Goal: Find specific page/section: Find specific page/section

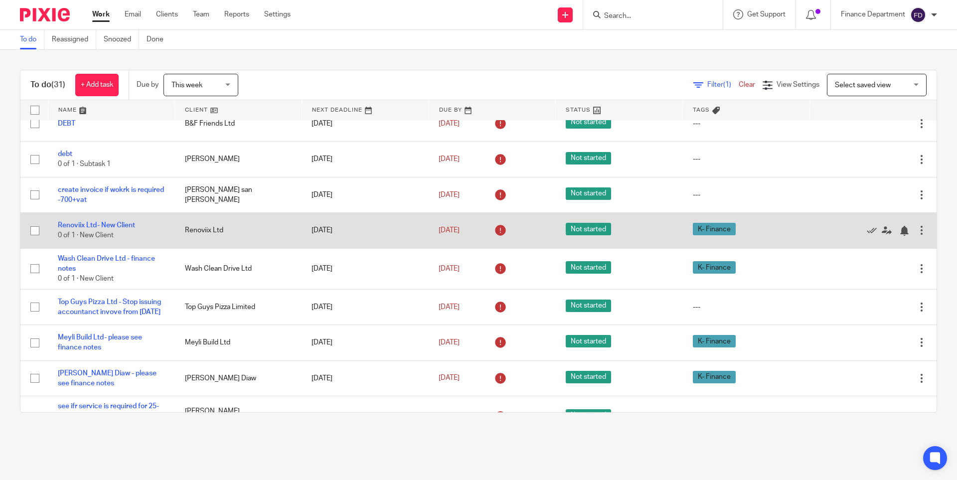
scroll to position [848, 0]
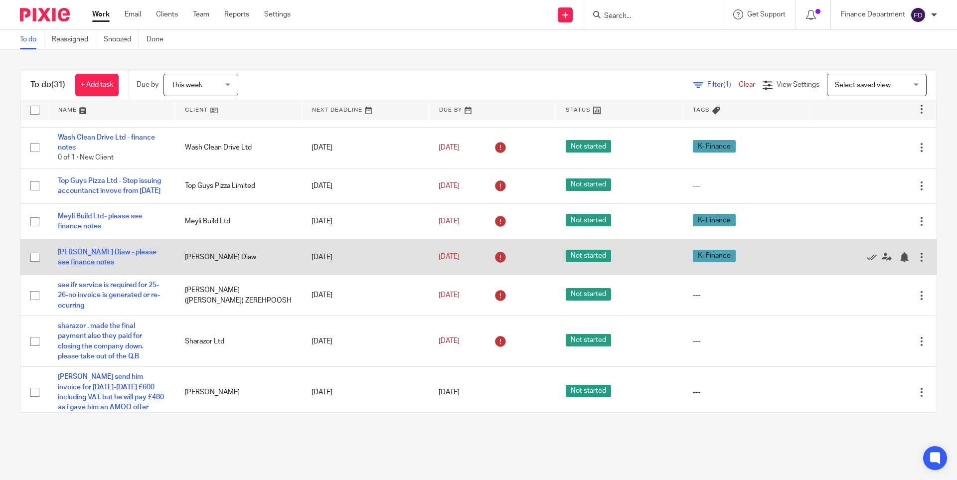
click at [93, 263] on link "Elimane Samba Diaw - please see finance notes" at bounding box center [107, 257] width 99 height 17
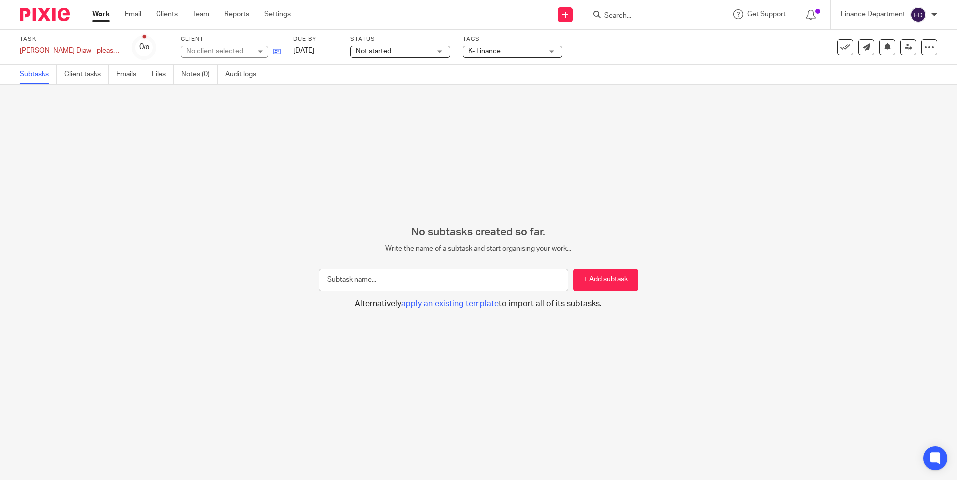
click at [274, 47] on link at bounding box center [274, 51] width 12 height 10
click at [63, 15] on img at bounding box center [45, 14] width 50 height 13
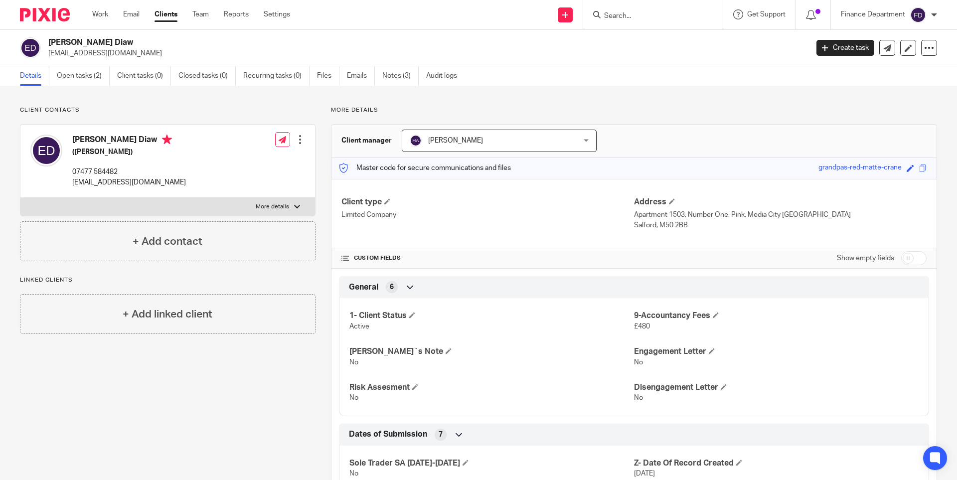
drag, startPoint x: 152, startPoint y: 142, endPoint x: 71, endPoint y: 141, distance: 80.8
click at [71, 141] on div "[PERSON_NAME] Diaw ([PERSON_NAME]) 07477 584482 [EMAIL_ADDRESS][DOMAIN_NAME]" at bounding box center [108, 161] width 156 height 63
copy h4 "[PERSON_NAME] Diaw"
drag, startPoint x: 165, startPoint y: 180, endPoint x: 148, endPoint y: 181, distance: 17.0
click at [165, 180] on p "elimanediaw@gmail.com" at bounding box center [129, 182] width 114 height 10
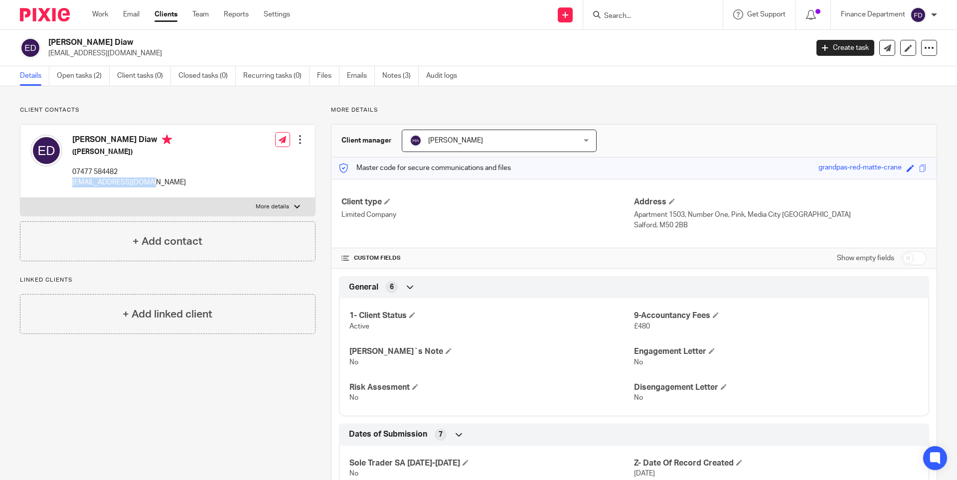
drag, startPoint x: 153, startPoint y: 183, endPoint x: 68, endPoint y: 183, distance: 84.8
click at [68, 183] on div "Elimane Samba Diaw (Barber) 07477 584482 elimanediaw@gmail.com" at bounding box center [108, 161] width 156 height 63
copy p "elimanediaw@gmail.com"
click at [122, 169] on p "07477 584482" at bounding box center [129, 172] width 114 height 10
drag, startPoint x: 121, startPoint y: 172, endPoint x: 70, endPoint y: 170, distance: 50.9
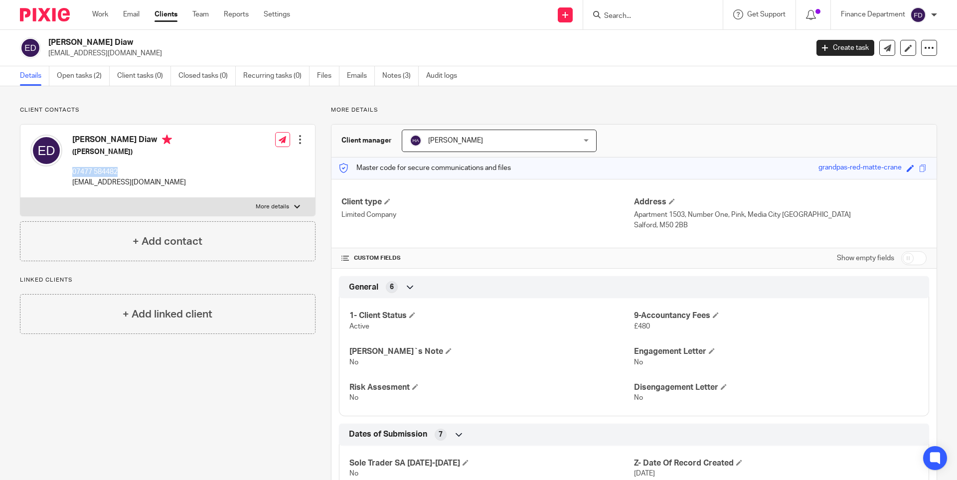
click at [70, 170] on div "Elimane Samba Diaw (Barber) 07477 584482 elimanediaw@gmail.com" at bounding box center [108, 161] width 156 height 63
copy p "07477 584482"
drag, startPoint x: 630, startPoint y: 216, endPoint x: 697, endPoint y: 238, distance: 70.8
click at [697, 238] on div "Client type Limited Company Address Apartment 1503, Number One, Pink, Media Cit…" at bounding box center [634, 213] width 605 height 69
copy div "Apartment 1503, Number One, Pink, Media City UK Salford, M50 2BB"
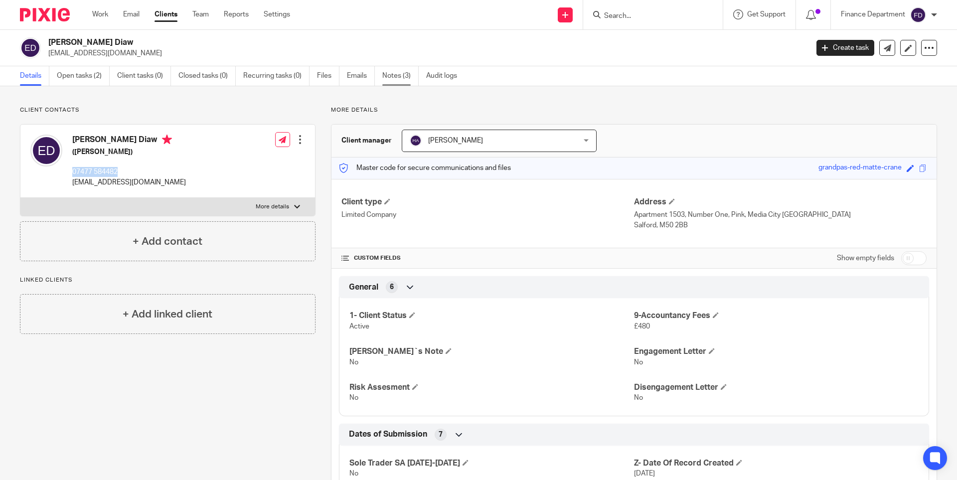
click at [388, 76] on link "Notes (3)" at bounding box center [400, 75] width 36 height 19
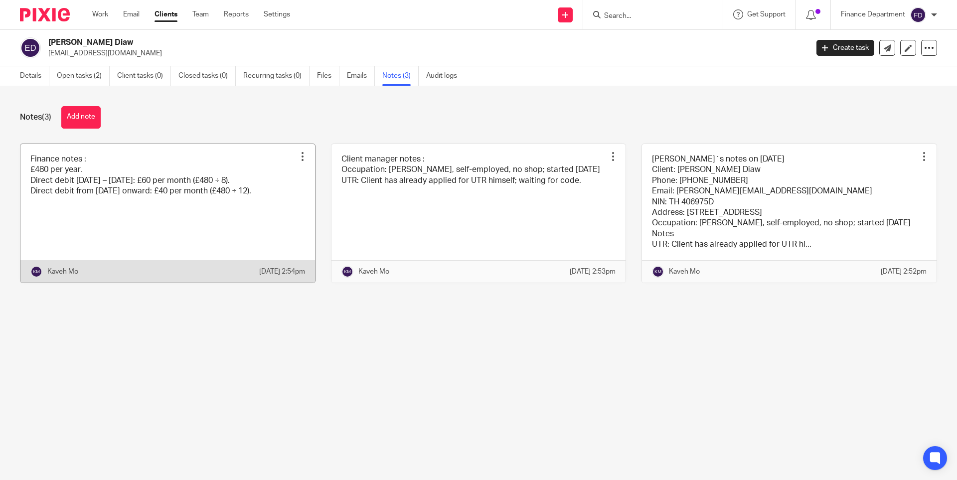
click at [290, 240] on link at bounding box center [167, 213] width 295 height 139
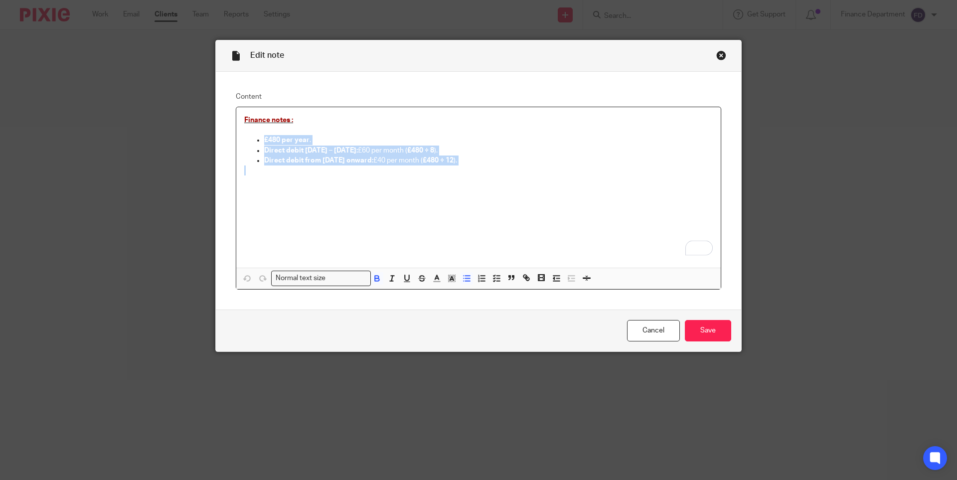
drag, startPoint x: 260, startPoint y: 138, endPoint x: 462, endPoint y: 180, distance: 206.3
click at [462, 180] on div "Finance notes : £480 per year . Direct debit [DATE] – [DATE]: £60 per month ( £…" at bounding box center [478, 187] width 485 height 161
copy ul "£480 per year . Direct debit [DATE] – [DATE]: £60 per month ( £480 ÷ 8 ). Direc…"
click at [716, 56] on div "Close this dialog window" at bounding box center [721, 55] width 10 height 10
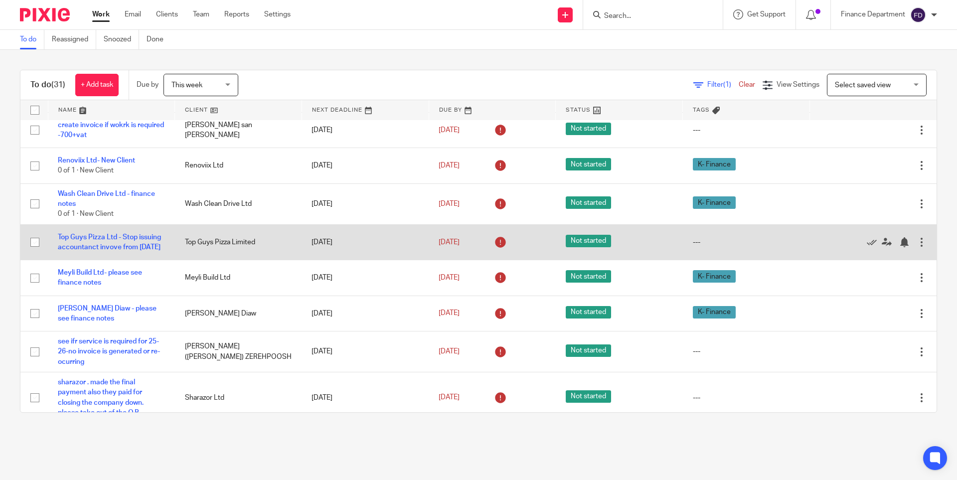
scroll to position [848, 0]
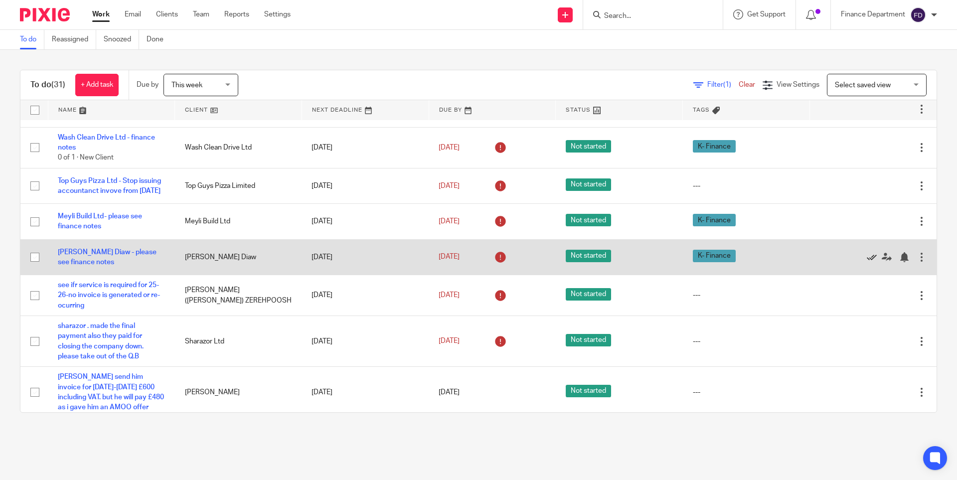
click at [867, 262] on icon at bounding box center [872, 257] width 10 height 10
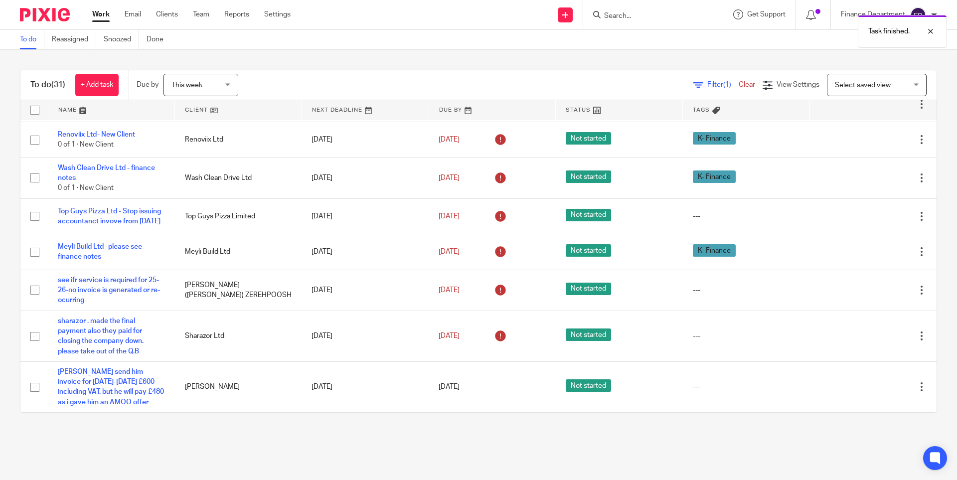
scroll to position [828, 0]
click at [646, 14] on input "Search" at bounding box center [648, 16] width 90 height 9
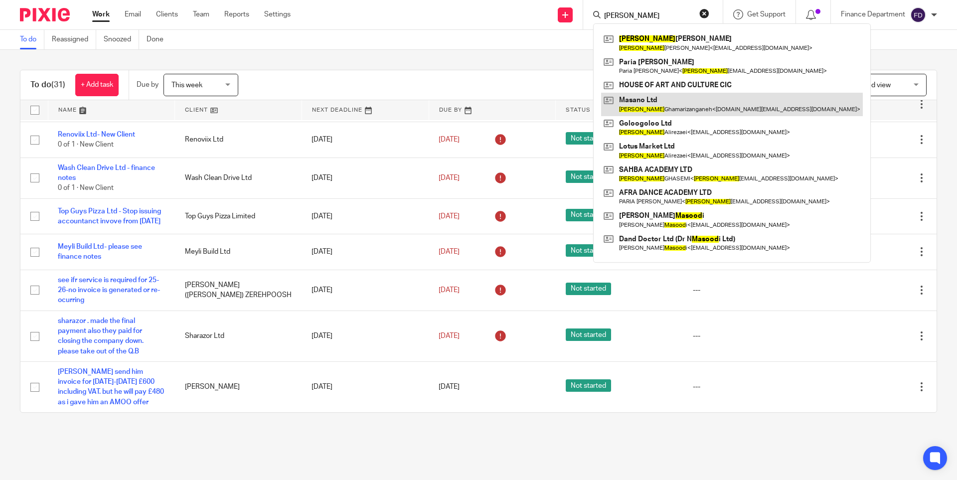
type input "MASOUD"
click at [664, 101] on link at bounding box center [732, 104] width 262 height 23
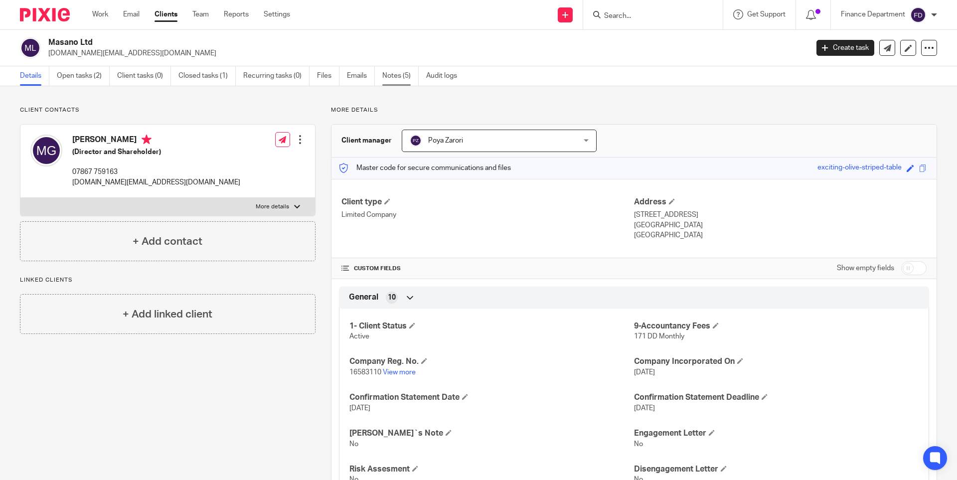
click at [391, 71] on link "Notes (5)" at bounding box center [400, 75] width 36 height 19
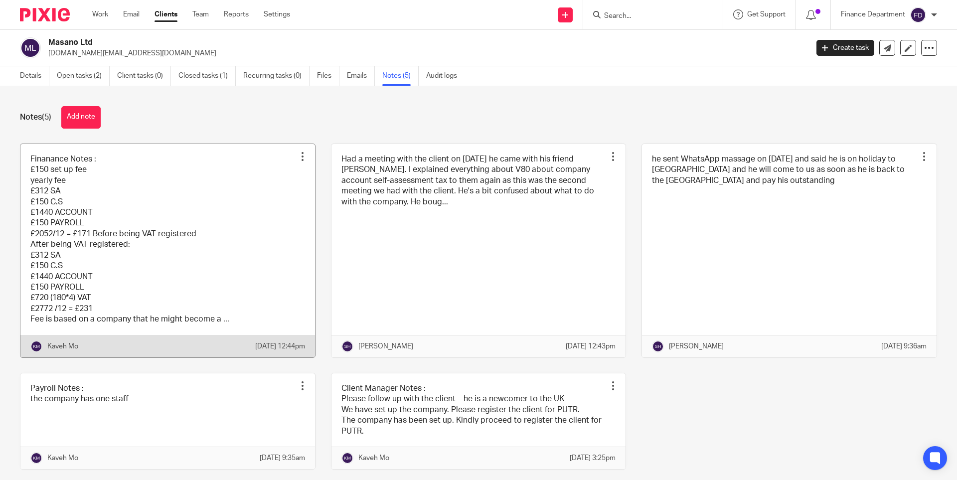
click at [233, 193] on link at bounding box center [167, 250] width 295 height 213
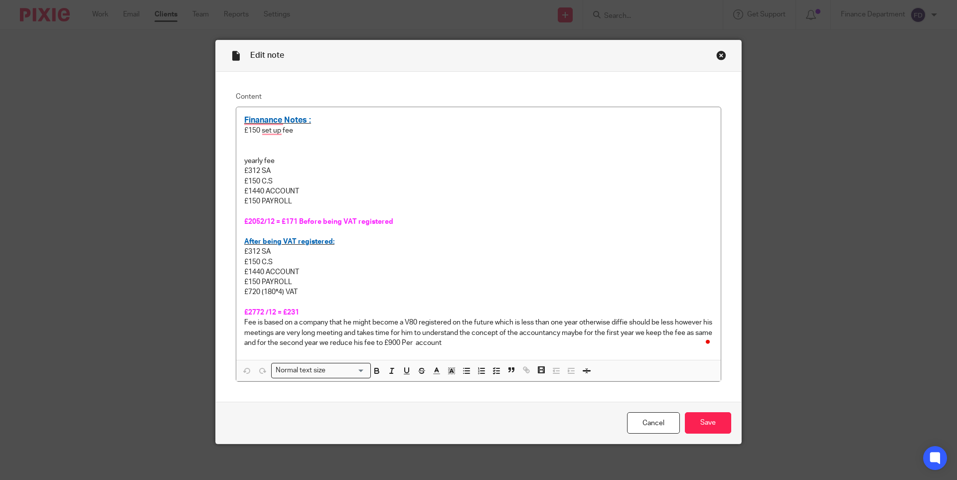
click at [716, 54] on div "Close this dialog window" at bounding box center [721, 55] width 10 height 10
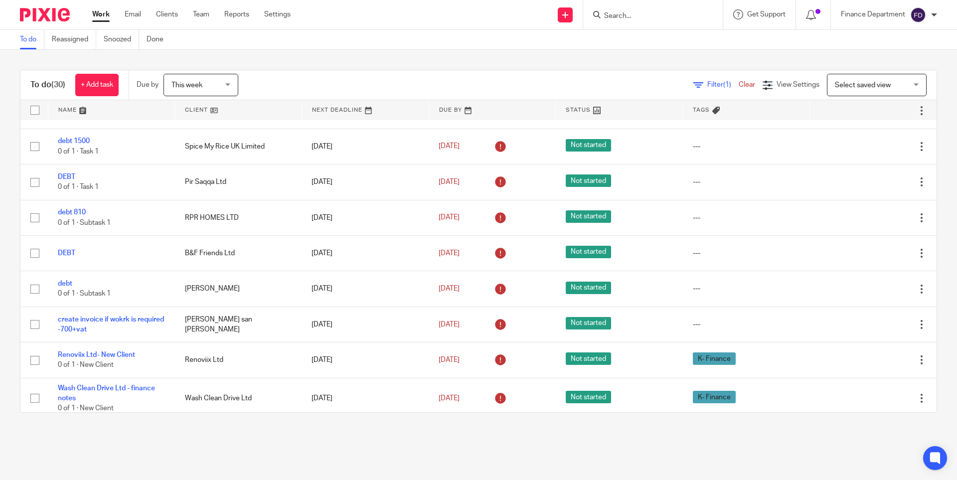
scroll to position [578, 0]
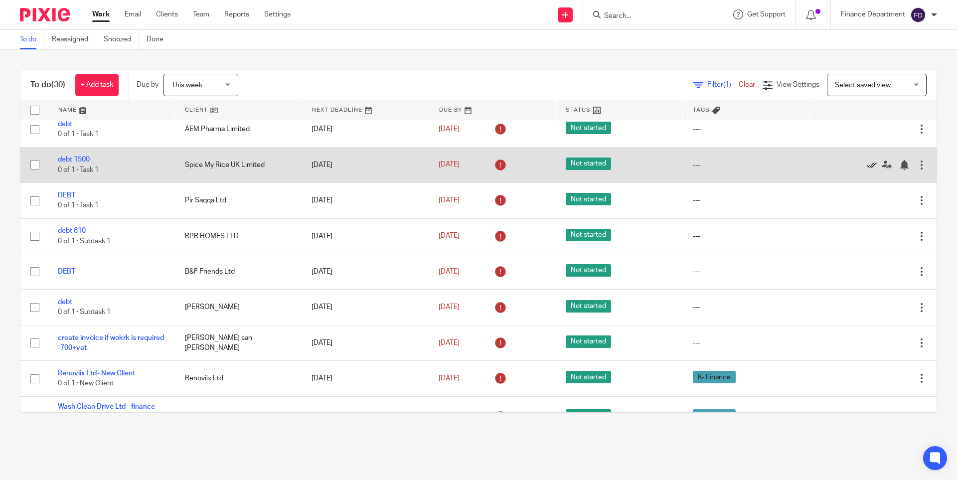
click at [867, 170] on icon at bounding box center [872, 165] width 10 height 10
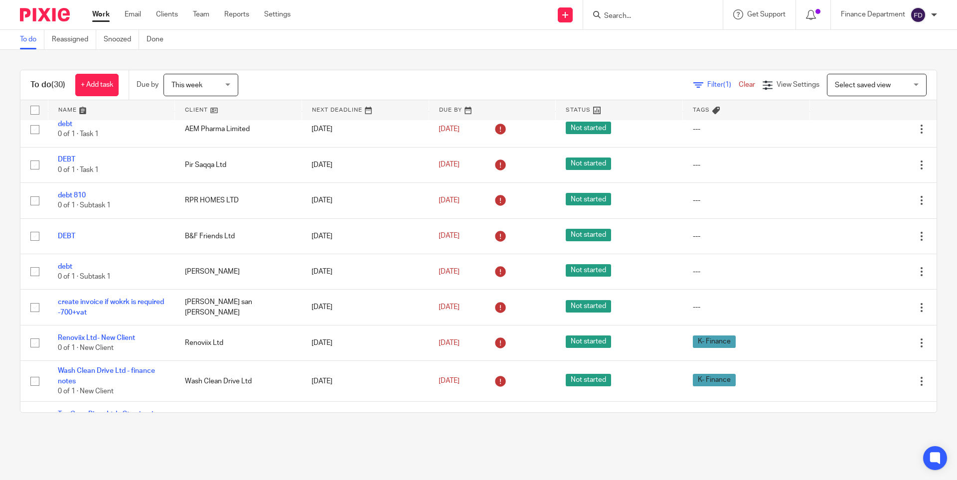
click at [628, 12] on input "Search" at bounding box center [648, 16] width 90 height 9
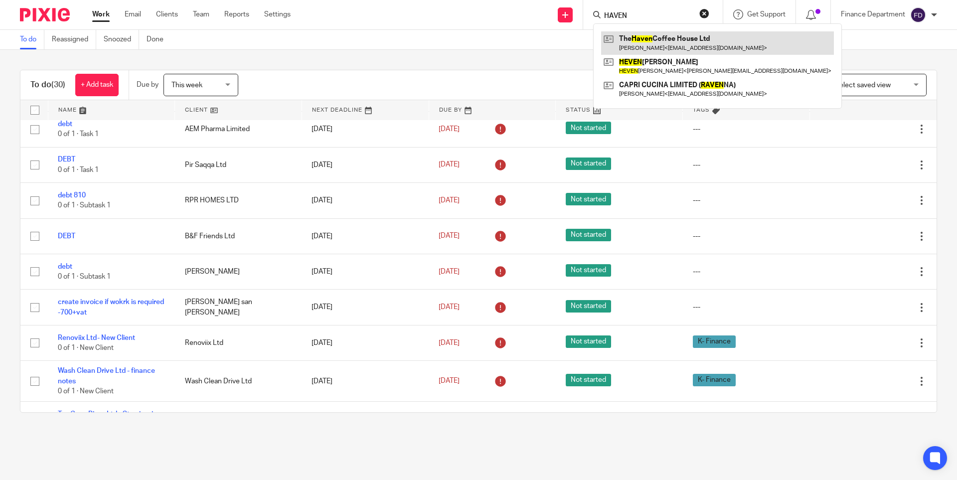
type input "HAVEN"
click at [644, 40] on link at bounding box center [717, 42] width 233 height 23
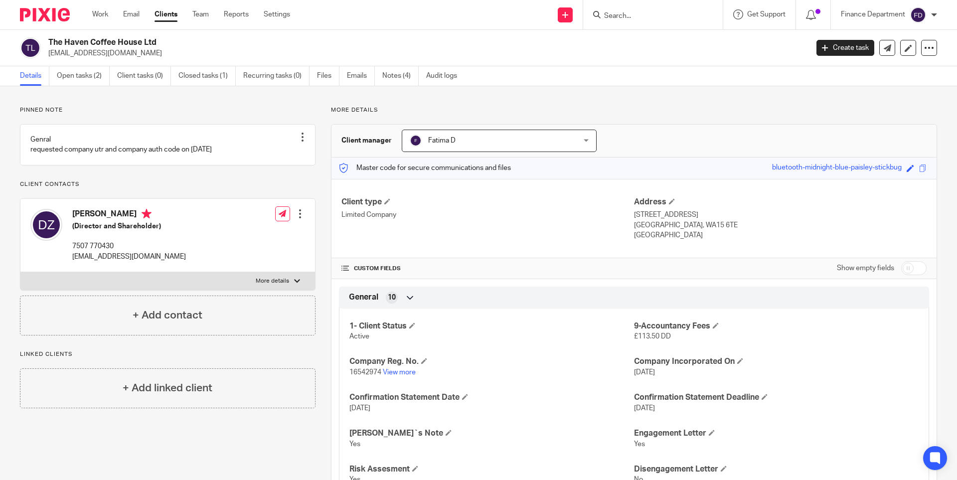
drag, startPoint x: 158, startPoint y: 45, endPoint x: 48, endPoint y: 40, distance: 109.3
click at [48, 40] on h2 "The Haven Coffee House Ltd" at bounding box center [349, 42] width 603 height 10
copy h2 "The Haven Coffee House Ltd"
drag, startPoint x: 630, startPoint y: 213, endPoint x: 665, endPoint y: 238, distance: 43.3
click at [665, 238] on div "Address 98 Park Road, Timperley Altrincham, WA15 6TE England" at bounding box center [780, 219] width 293 height 44
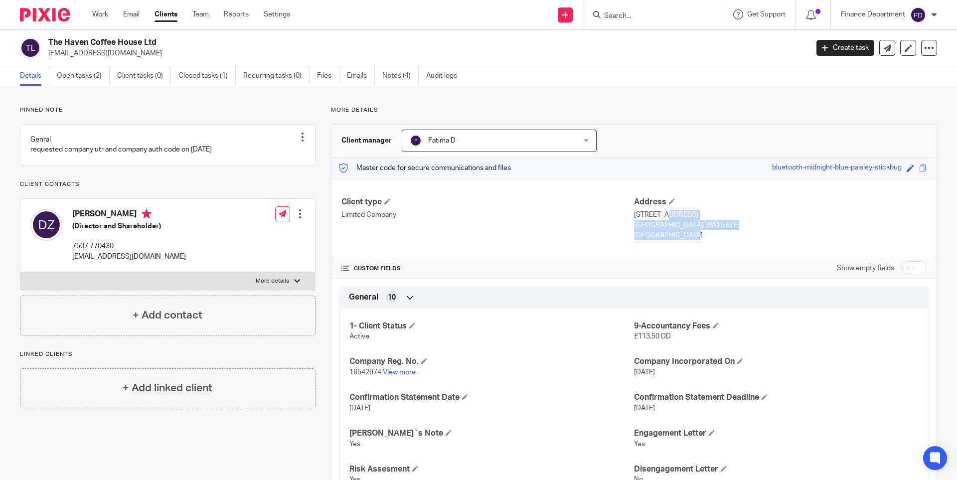
copy div "98 Park Road, Timperley Altrincham, WA15 6TE England"
drag, startPoint x: 163, startPoint y: 271, endPoint x: 72, endPoint y: 272, distance: 90.7
click at [72, 272] on div "Daniel Zeinalpour (Director and Shareholder) 7507 770430 zeinalpour1321@gmail.c…" at bounding box center [167, 235] width 295 height 73
copy p "[EMAIL_ADDRESS][DOMAIN_NAME]"
click at [51, 12] on img at bounding box center [45, 14] width 50 height 13
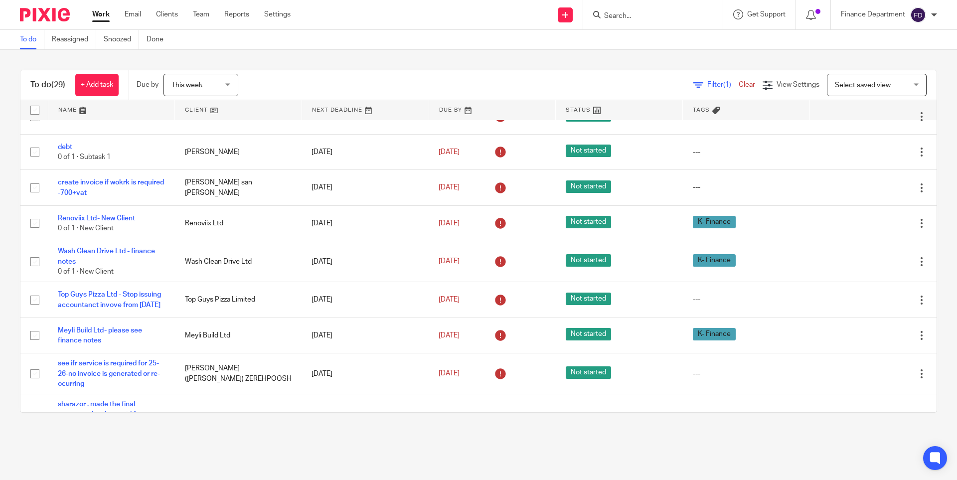
scroll to position [792, 0]
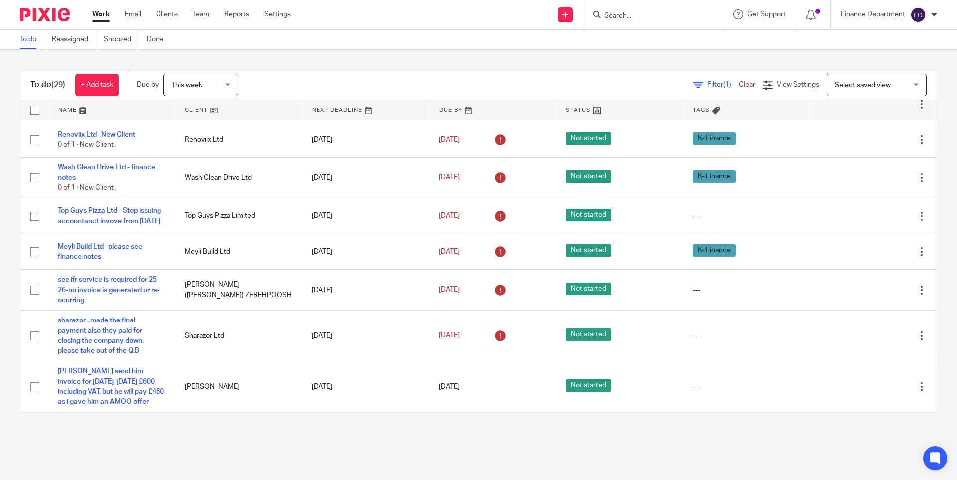
click at [667, 19] on input "Search" at bounding box center [648, 16] width 90 height 9
type input "delvind"
click at [663, 36] on link at bounding box center [716, 38] width 231 height 15
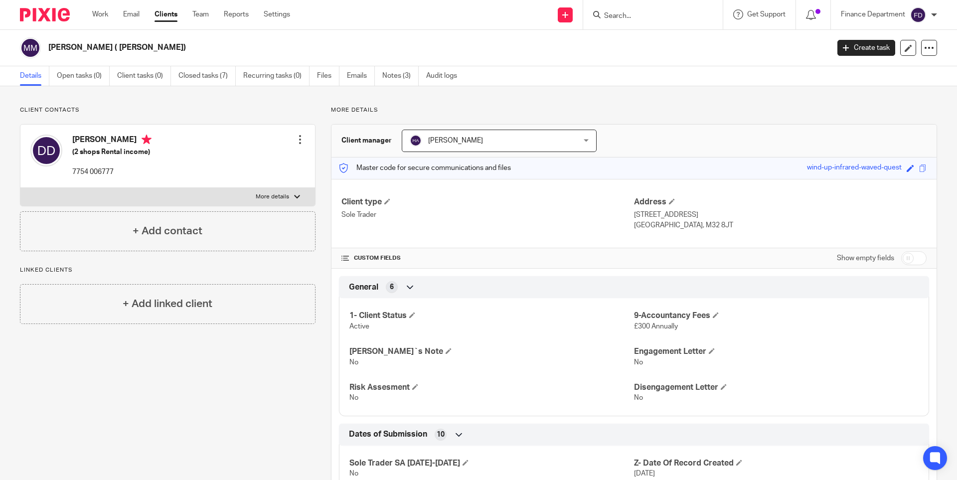
click at [62, 14] on img at bounding box center [45, 14] width 50 height 13
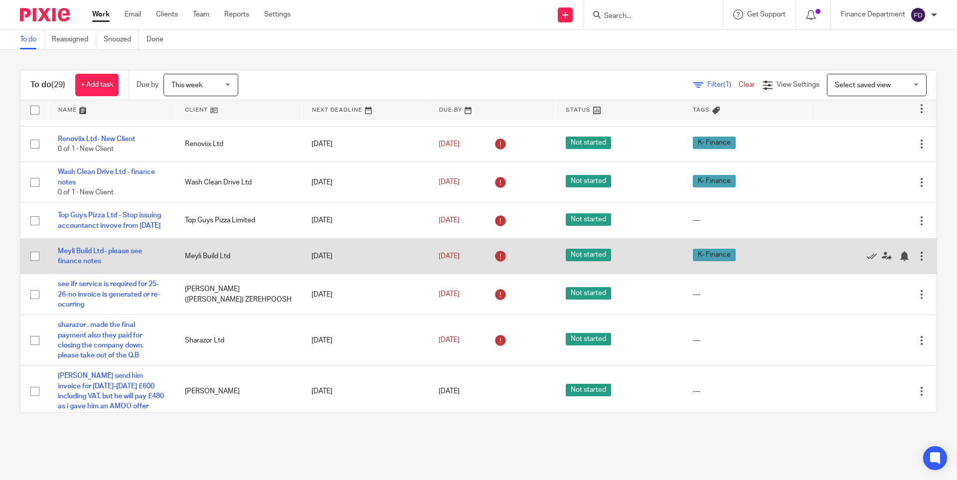
scroll to position [792, 0]
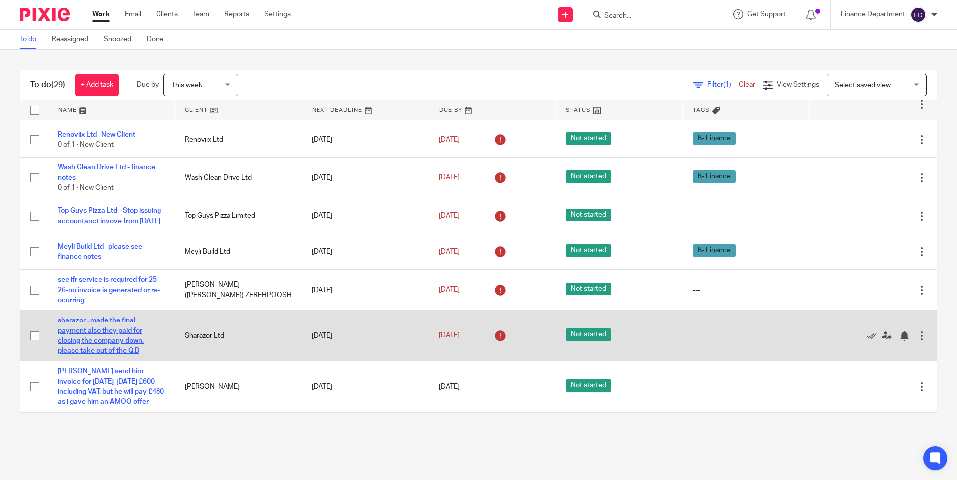
click at [93, 340] on link "sharazor . made the final payment also they paid for closing the company down. …" at bounding box center [101, 335] width 86 height 37
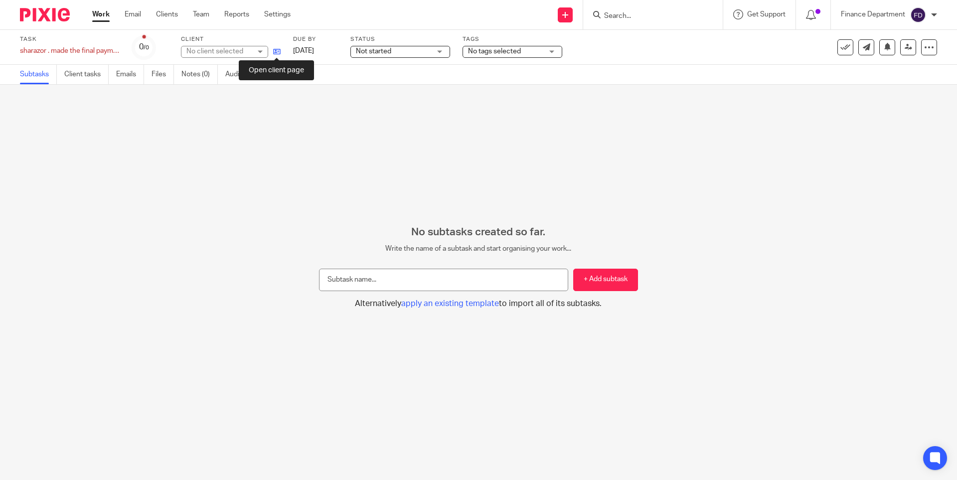
click at [274, 52] on icon at bounding box center [276, 51] width 7 height 7
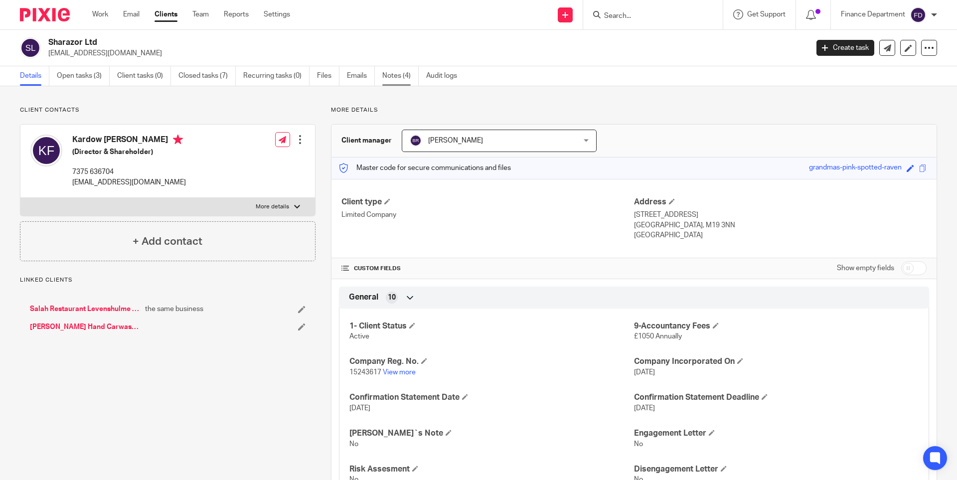
click at [388, 73] on link "Notes (4)" at bounding box center [400, 75] width 36 height 19
click at [50, 10] on img at bounding box center [45, 14] width 50 height 13
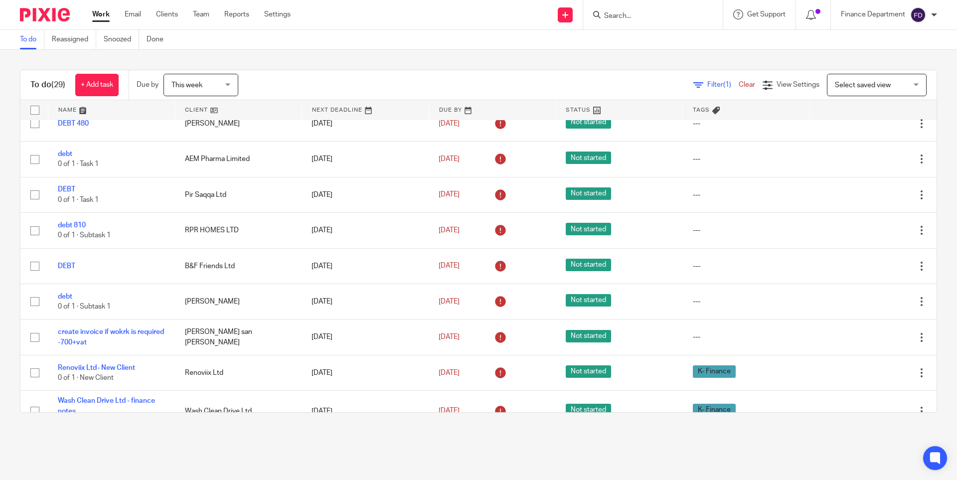
scroll to position [792, 0]
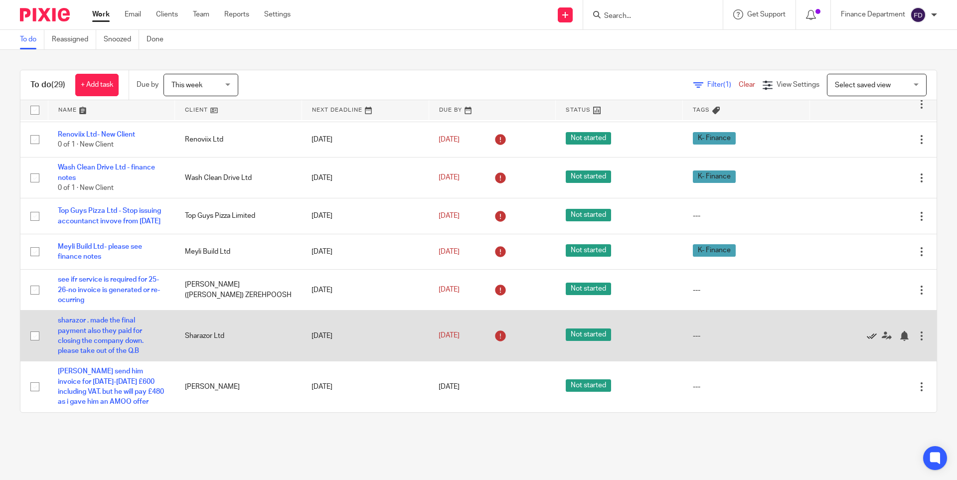
click at [867, 337] on icon at bounding box center [872, 336] width 10 height 10
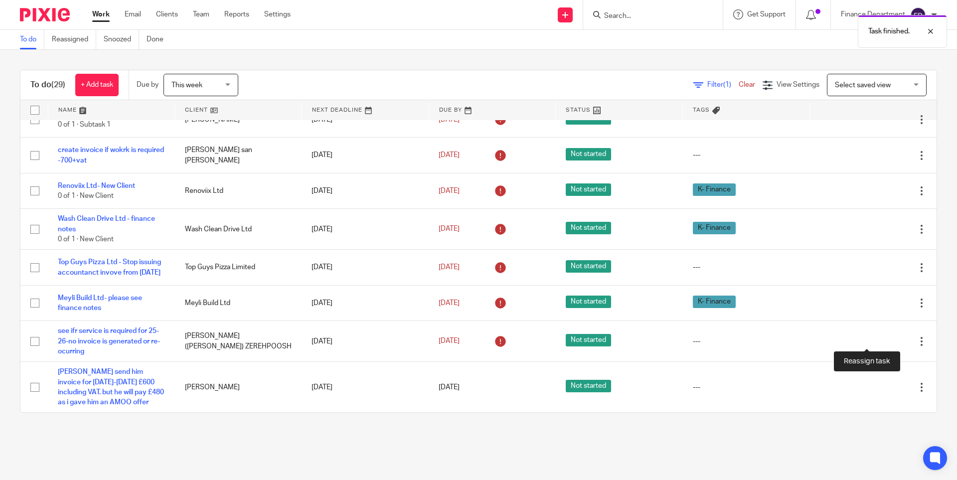
scroll to position [741, 0]
